Goal: Check status: Check status

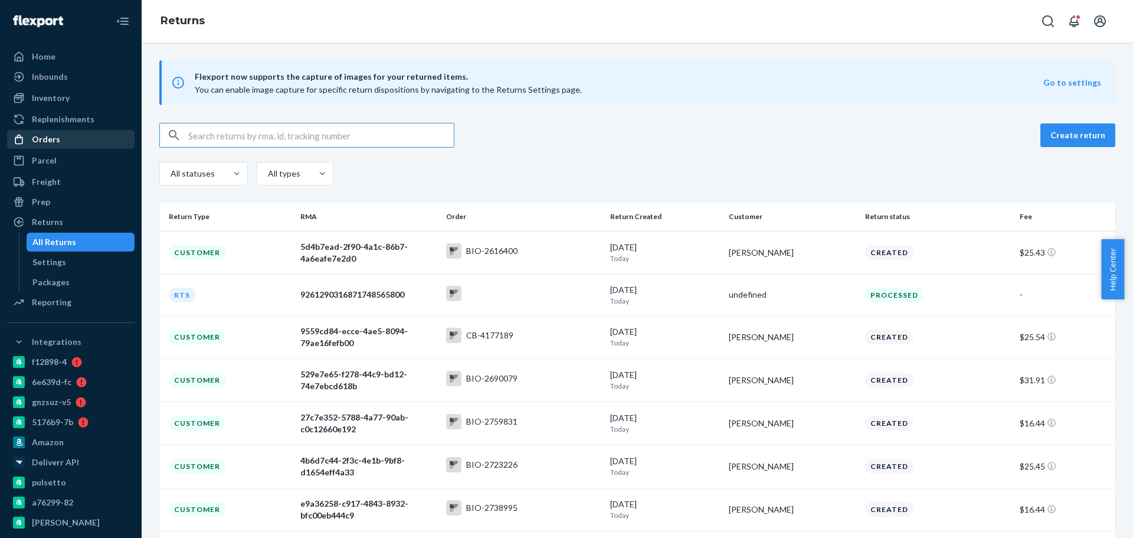
click at [91, 136] on div "Orders" at bounding box center [70, 139] width 125 height 17
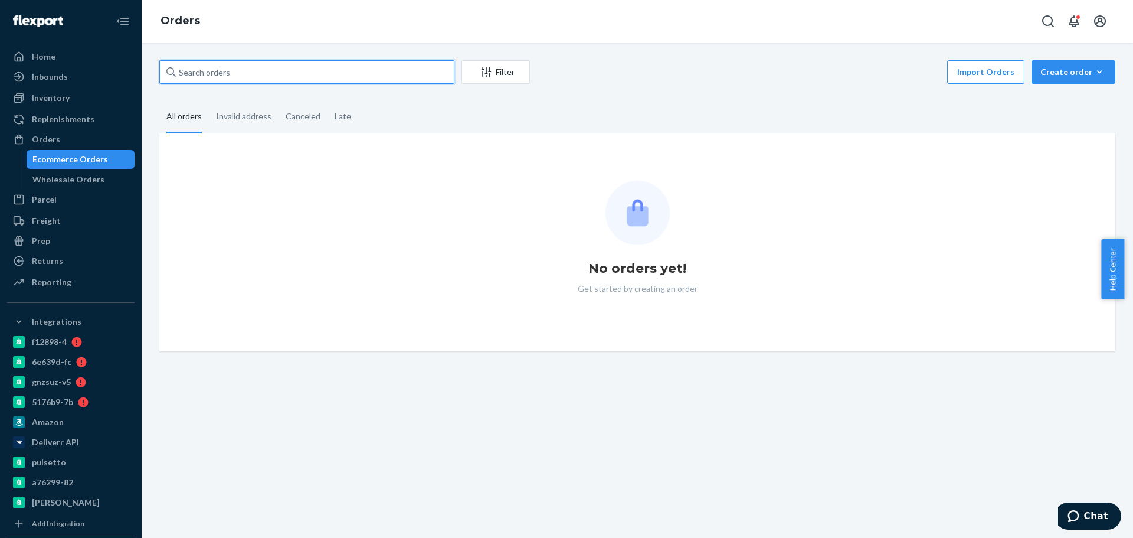
drag, startPoint x: 238, startPoint y: 70, endPoint x: 250, endPoint y: 75, distance: 12.9
click at [238, 70] on input "text" at bounding box center [306, 72] width 295 height 24
paste input "[PERSON_NAME][EMAIL_ADDRESS][DOMAIN_NAME]"
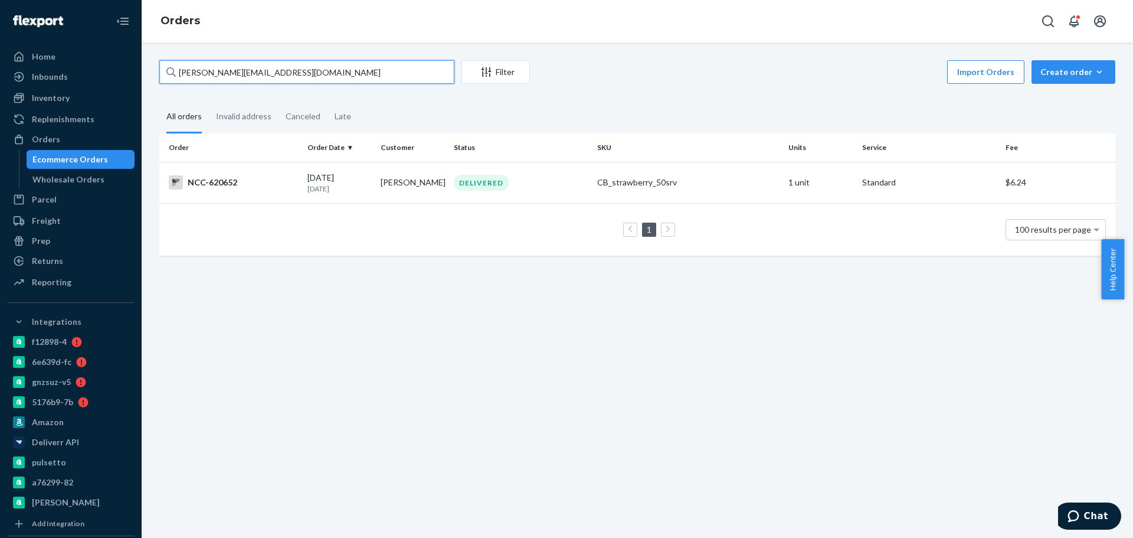
type input "[PERSON_NAME][EMAIL_ADDRESS][DOMAIN_NAME]"
click at [546, 188] on div "DELIVERED" at bounding box center [520, 183] width 139 height 16
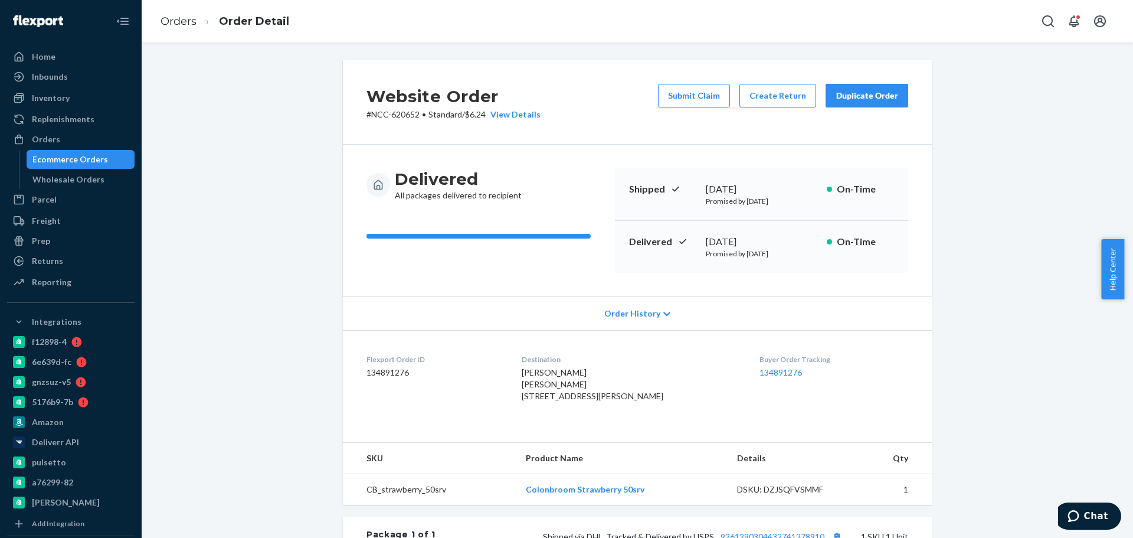
scroll to position [280, 0]
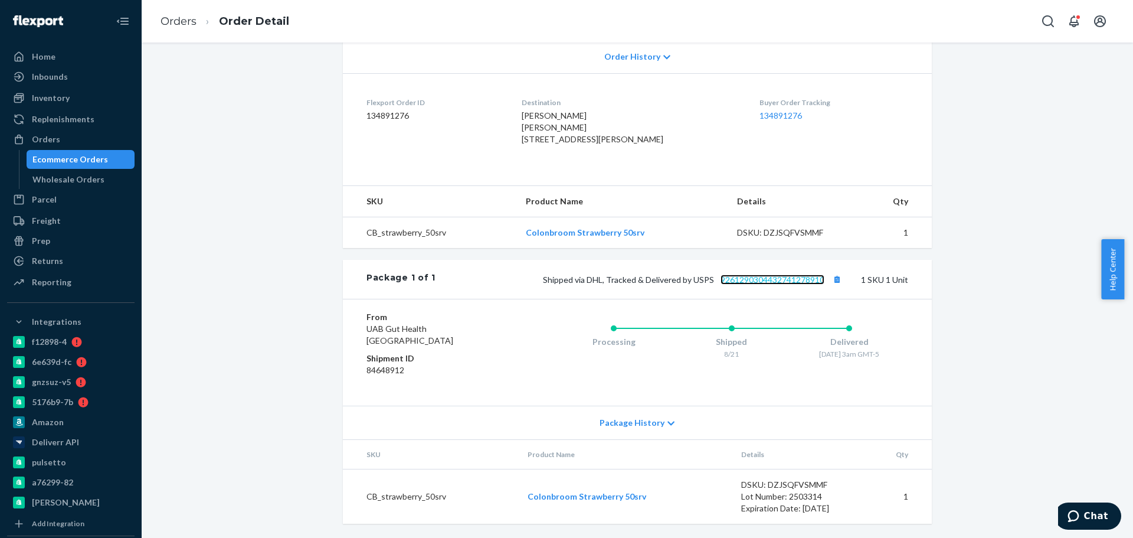
click at [762, 277] on link "9261290304432741278910" at bounding box center [773, 279] width 104 height 10
